Goal: Task Accomplishment & Management: Manage account settings

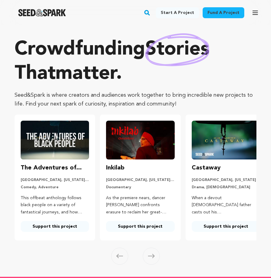
click at [253, 12] on icon "button" at bounding box center [254, 12] width 7 height 7
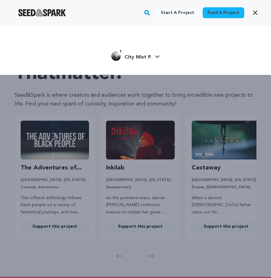
click at [152, 56] on link "1 City Mist P. City Mist P." at bounding box center [135, 55] width 49 height 11
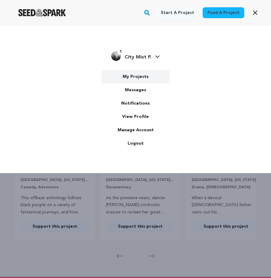
click at [140, 78] on link "My Projects" at bounding box center [135, 76] width 68 height 13
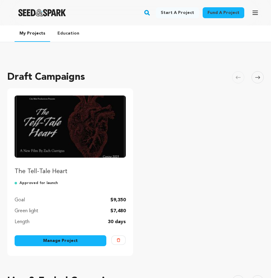
click at [66, 245] on link "Manage Project" at bounding box center [61, 241] width 92 height 11
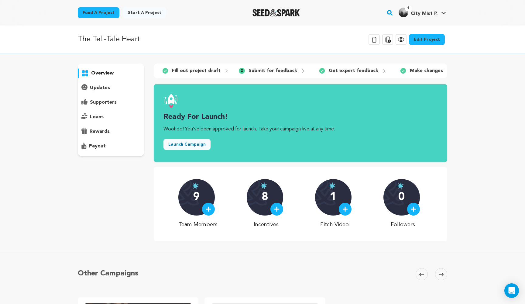
click at [271, 42] on link "Edit Project" at bounding box center [427, 39] width 36 height 11
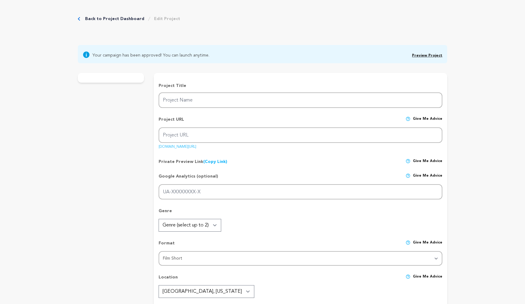
type input "The Tell-Tale Heart"
type input "the-tell-tale-heart-1"
type input "A paranoid young man who works as caretaker to an aging, senile [PERSON_NAME] g…"
type textarea "Based around themes of [MEDICAL_DATA] and identity and imagery referencing the …"
type textarea "The Tell-Tale Heart seeks to explore the works of [PERSON_NAME] through a vibra…"
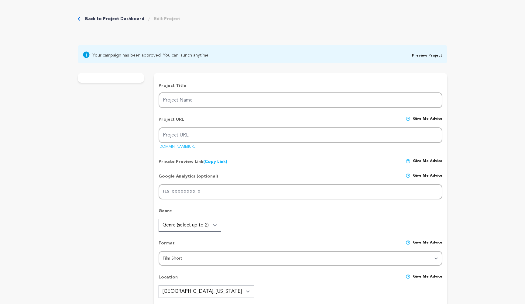
type textarea "City Mist Productions"
radio input "true"
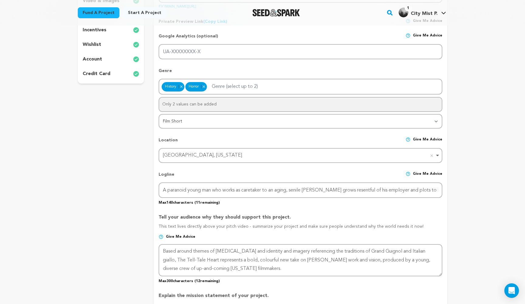
scroll to position [179, 0]
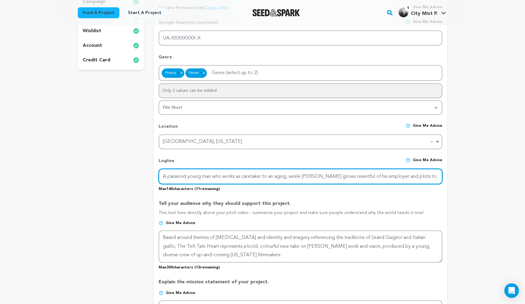
click at [435, 174] on input "A paranoid young man who works as caretaker to an aging, senile [PERSON_NAME] g…" at bounding box center [301, 176] width 284 height 15
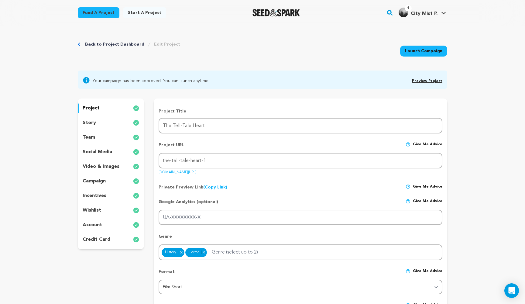
scroll to position [0, 0]
click at [111, 122] on div "story" at bounding box center [111, 123] width 66 height 10
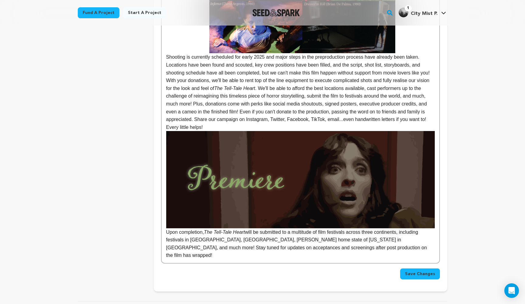
scroll to position [600, 0]
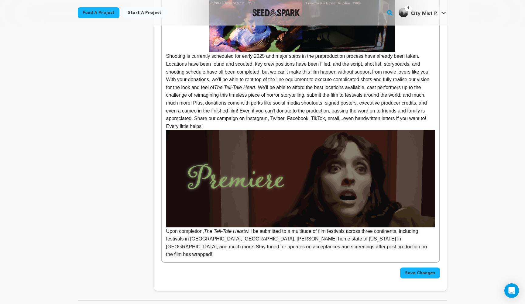
drag, startPoint x: 223, startPoint y: 106, endPoint x: 206, endPoint y: 106, distance: 17.0
click at [206, 106] on p "With your donations, we'll be able to rent top of the line equipment to execute…" at bounding box center [300, 103] width 268 height 54
click at [415, 270] on span "Save Changes" at bounding box center [420, 273] width 30 height 6
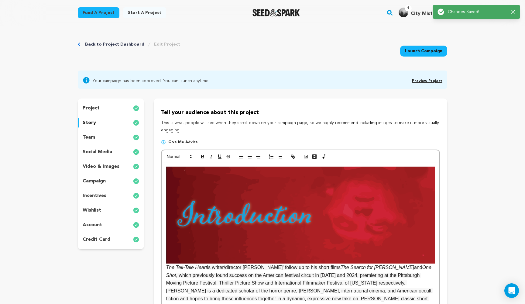
click at [104, 136] on div "team" at bounding box center [111, 137] width 66 height 10
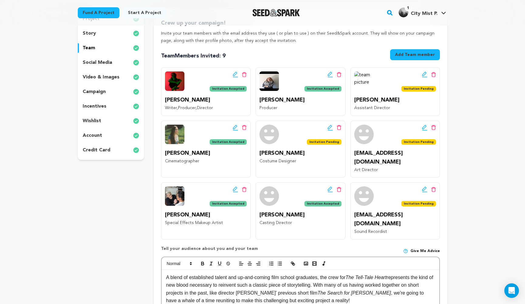
scroll to position [95, 0]
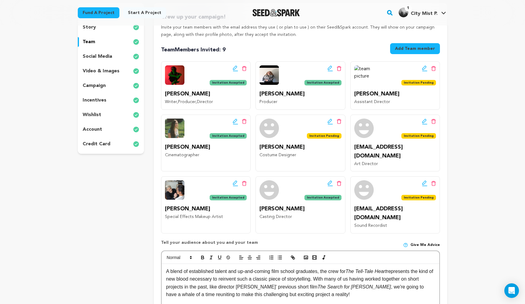
click at [423, 120] on icon at bounding box center [424, 121] width 4 height 4
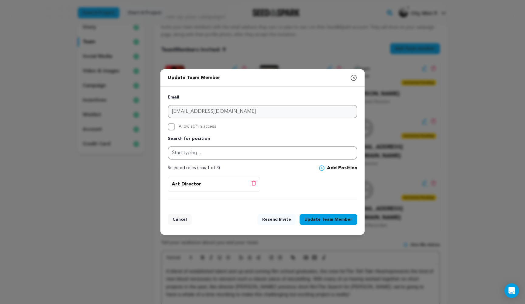
click at [354, 77] on icon "button" at bounding box center [353, 77] width 7 height 7
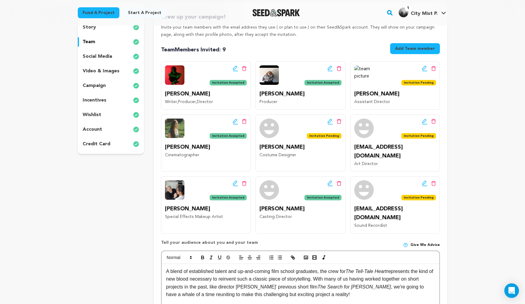
click at [425, 67] on icon at bounding box center [424, 68] width 4 height 4
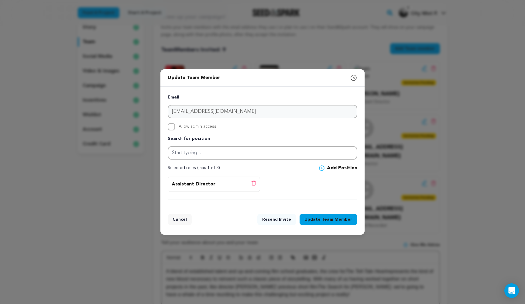
click at [284, 217] on button "Resend Invite" at bounding box center [276, 219] width 39 height 11
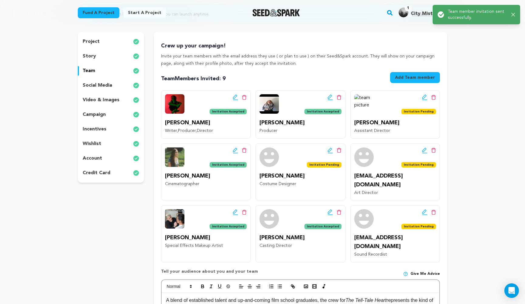
scroll to position [67, 0]
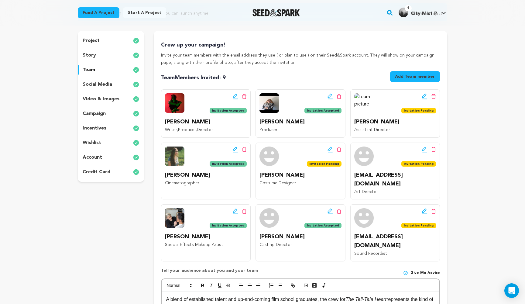
click at [329, 146] on icon at bounding box center [329, 149] width 5 height 6
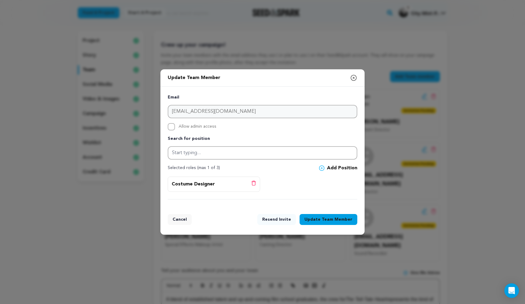
click at [277, 219] on button "Resend Invite" at bounding box center [276, 219] width 39 height 11
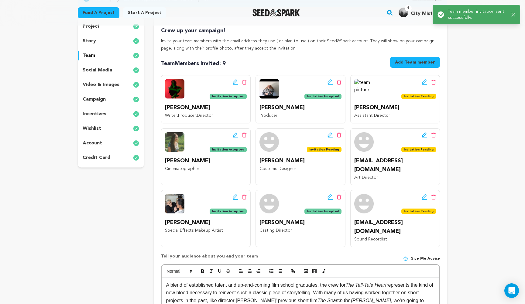
scroll to position [86, 0]
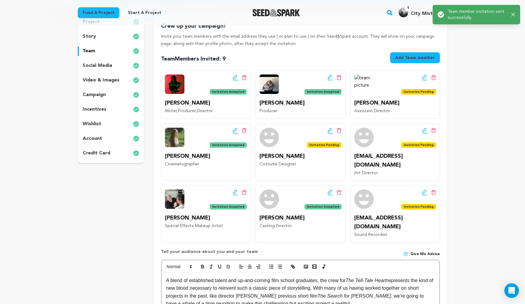
click at [424, 128] on icon at bounding box center [424, 131] width 5 height 6
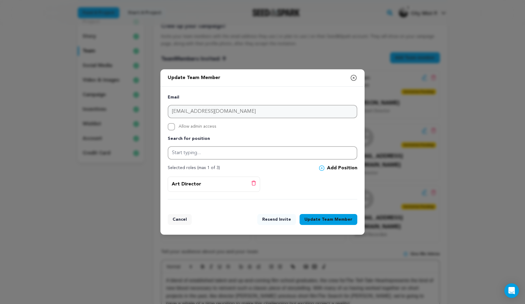
click at [287, 218] on button "Resend Invite" at bounding box center [276, 219] width 39 height 11
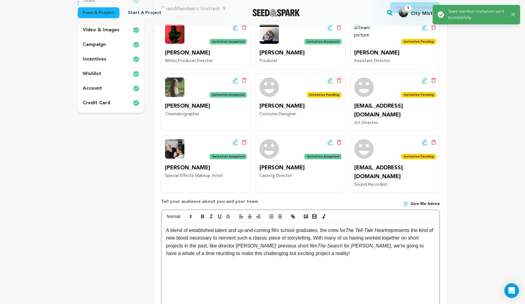
scroll to position [141, 0]
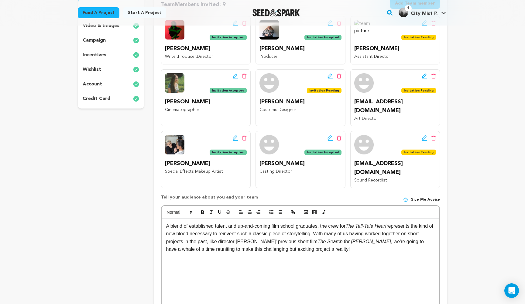
click at [424, 135] on icon at bounding box center [424, 138] width 5 height 6
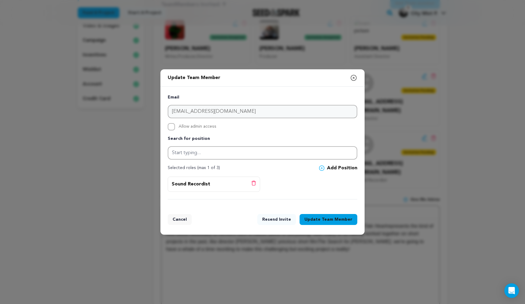
click at [281, 217] on button "Resend Invite" at bounding box center [276, 219] width 39 height 11
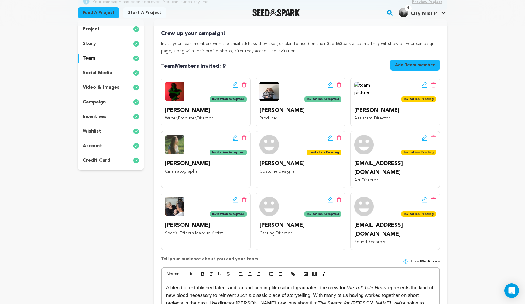
scroll to position [76, 0]
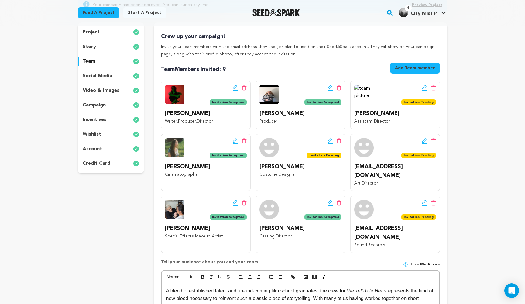
click at [95, 79] on p "social media" at bounding box center [97, 75] width 29 height 7
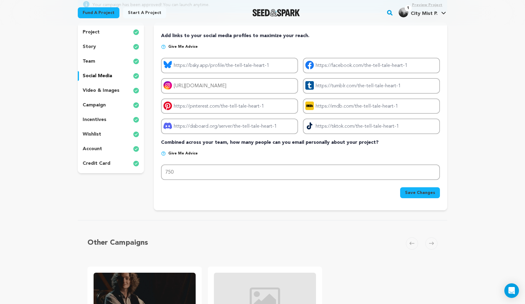
click at [123, 90] on div "video & images" at bounding box center [111, 91] width 66 height 10
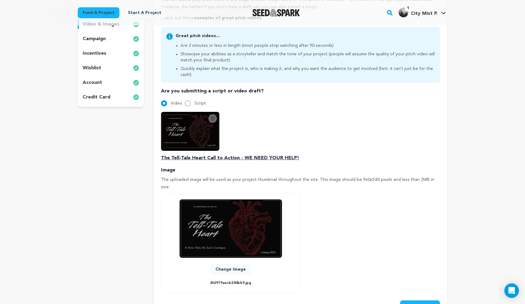
scroll to position [92, 0]
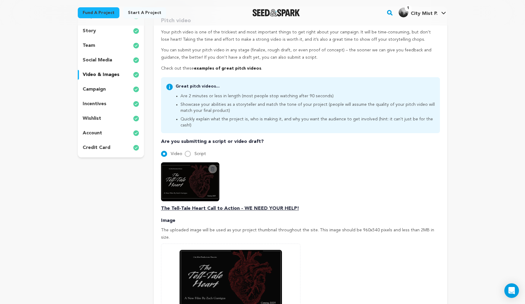
click at [103, 85] on div "campaign" at bounding box center [111, 89] width 66 height 10
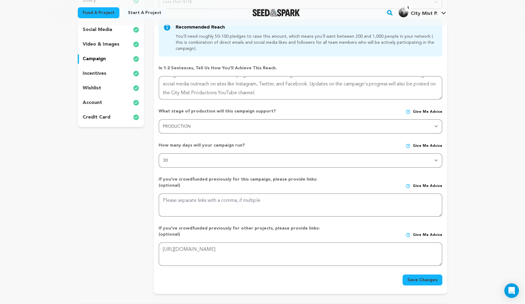
scroll to position [122, 0]
click at [110, 74] on div "incentives" at bounding box center [111, 74] width 66 height 10
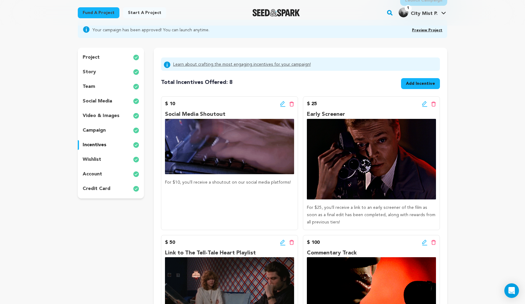
scroll to position [2, 0]
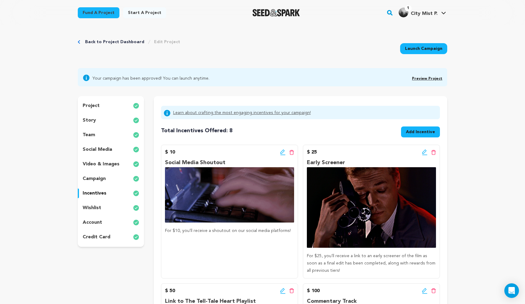
click at [97, 203] on div "wishlist" at bounding box center [111, 208] width 66 height 10
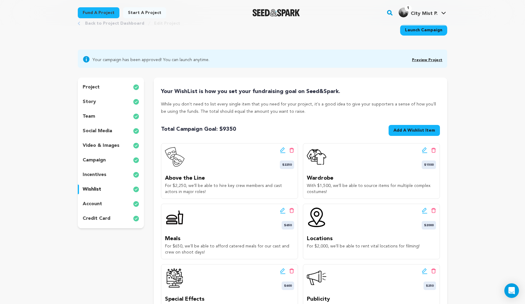
scroll to position [12, 0]
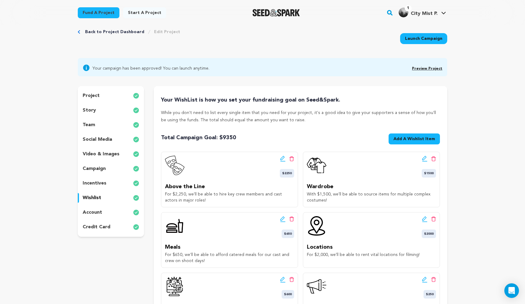
click at [104, 214] on div "account" at bounding box center [111, 212] width 66 height 10
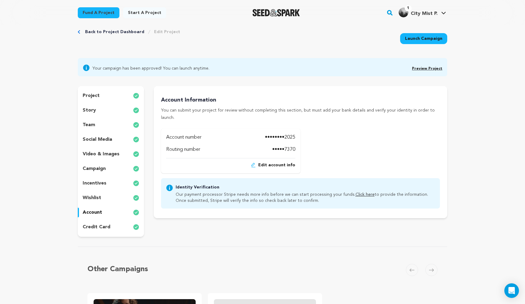
click at [97, 224] on p "credit card" at bounding box center [97, 226] width 28 height 7
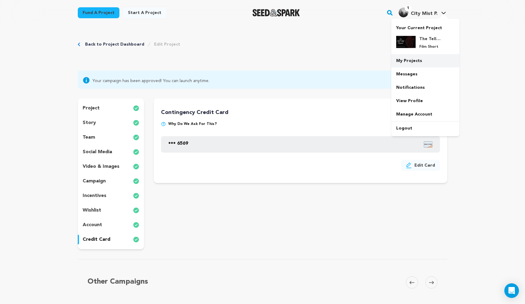
click at [423, 59] on link "My Projects" at bounding box center [425, 60] width 68 height 13
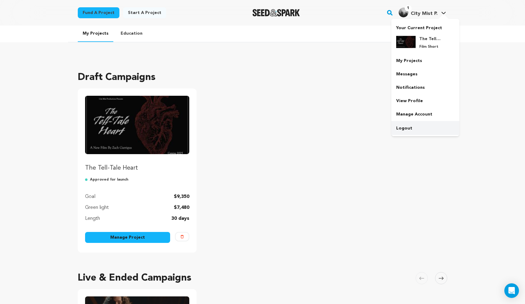
click at [410, 127] on link "Logout" at bounding box center [425, 127] width 68 height 13
